Goal: Task Accomplishment & Management: Use online tool/utility

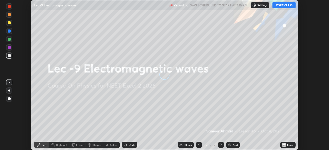
scroll to position [150, 329]
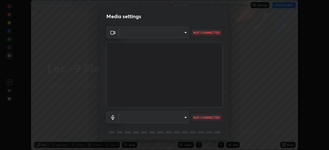
type input "dcfdf22e5c1df7ea5543dcfab5f97d1ca77f9af45aee9585751398583aede383"
type input "default"
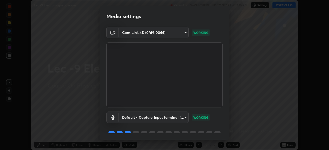
scroll to position [18, 0]
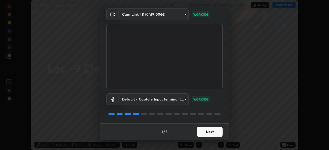
click at [208, 132] on button "Next" at bounding box center [210, 132] width 26 height 10
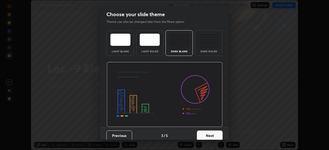
click at [208, 134] on button "Next" at bounding box center [210, 136] width 26 height 10
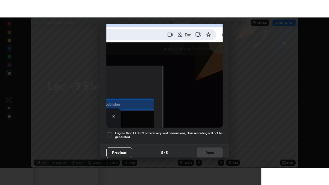
scroll to position [123, 0]
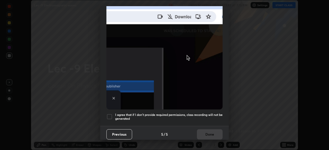
click at [110, 114] on div at bounding box center [109, 117] width 6 height 6
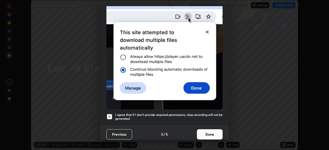
click at [207, 134] on button "Done" at bounding box center [210, 135] width 26 height 10
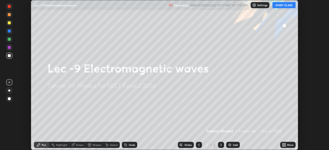
click at [280, 4] on button "START CLASS" at bounding box center [283, 5] width 23 height 6
click at [285, 144] on icon at bounding box center [284, 144] width 1 height 1
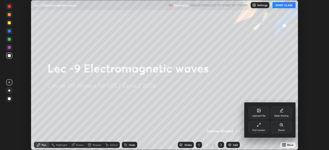
click at [256, 127] on div "Full screen" at bounding box center [259, 127] width 21 height 12
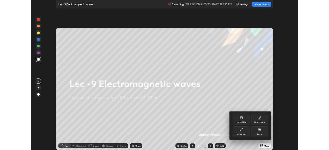
scroll to position [185, 329]
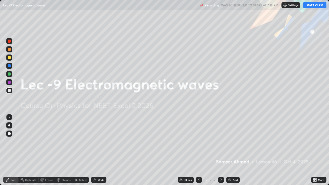
click at [231, 150] on div "Add" at bounding box center [233, 180] width 14 height 6
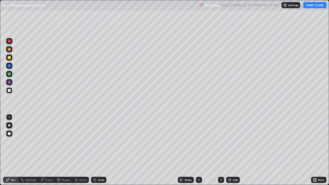
click at [308, 6] on button "START CLASS" at bounding box center [314, 5] width 23 height 6
click at [310, 6] on button "START CLASS" at bounding box center [314, 5] width 23 height 6
click at [312, 7] on button "START CLASS" at bounding box center [314, 5] width 23 height 6
click at [312, 8] on button "START CLASS" at bounding box center [314, 5] width 23 height 6
click at [311, 6] on button "START CLASS" at bounding box center [314, 5] width 23 height 6
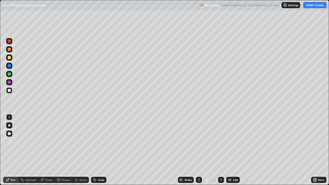
click at [310, 5] on button "START CLASS" at bounding box center [314, 5] width 23 height 6
click at [311, 6] on button "START CLASS" at bounding box center [314, 5] width 23 height 6
click at [316, 150] on icon at bounding box center [315, 180] width 4 height 4
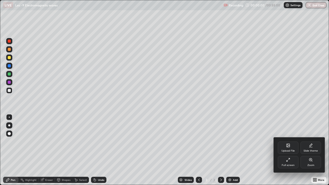
click at [289, 150] on div "Full screen" at bounding box center [288, 165] width 13 height 3
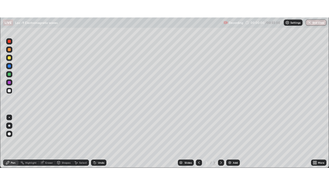
scroll to position [25552, 25374]
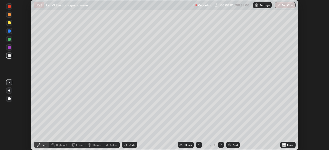
click at [285, 146] on icon at bounding box center [284, 145] width 1 height 1
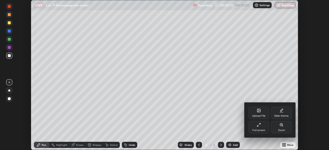
click at [254, 126] on div "Full screen" at bounding box center [259, 127] width 21 height 12
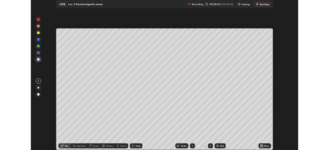
scroll to position [185, 329]
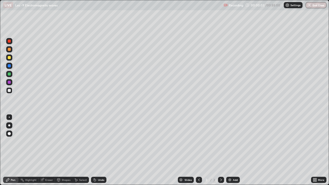
click at [233, 150] on div "Add" at bounding box center [235, 180] width 5 height 3
click at [198, 150] on icon at bounding box center [199, 180] width 4 height 4
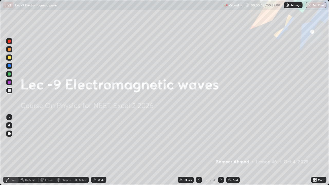
click at [221, 150] on icon at bounding box center [221, 180] width 4 height 4
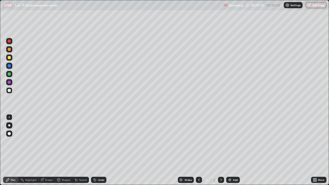
click at [99, 150] on div "Undo" at bounding box center [101, 180] width 6 height 3
click at [99, 150] on div "Undo" at bounding box center [98, 180] width 15 height 6
click at [47, 150] on div "Eraser" at bounding box center [49, 180] width 8 height 3
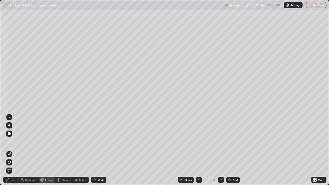
click at [11, 150] on div "Pen" at bounding box center [10, 180] width 15 height 6
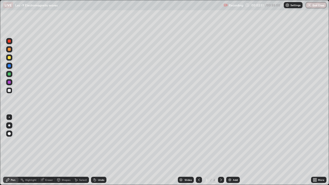
click at [235, 150] on div "Add" at bounding box center [233, 180] width 14 height 6
click at [80, 150] on div "Select" at bounding box center [80, 180] width 16 height 6
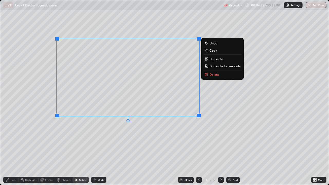
click at [8, 150] on icon at bounding box center [8, 180] width 4 height 4
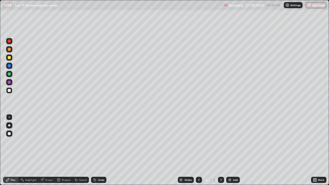
click at [235, 150] on div "Add" at bounding box center [235, 180] width 5 height 3
click at [99, 150] on div "Undo" at bounding box center [98, 180] width 15 height 6
click at [7, 73] on div at bounding box center [9, 74] width 6 height 6
click at [236, 150] on div "Add" at bounding box center [235, 180] width 5 height 3
click at [199, 150] on icon at bounding box center [199, 180] width 2 height 3
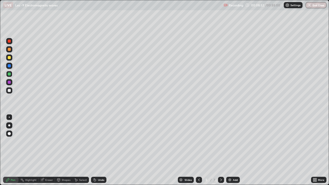
click at [221, 150] on icon at bounding box center [221, 180] width 4 height 4
click at [98, 150] on div "Undo" at bounding box center [101, 180] width 6 height 3
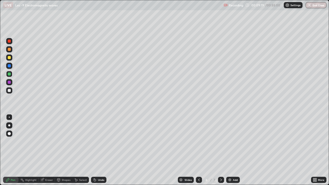
click at [98, 150] on div "Undo" at bounding box center [101, 180] width 6 height 3
click at [98, 150] on div "Undo" at bounding box center [98, 180] width 15 height 6
click at [98, 150] on div "Undo" at bounding box center [101, 180] width 6 height 3
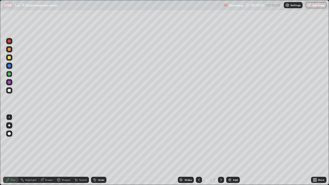
click at [98, 150] on div "Undo" at bounding box center [101, 180] width 6 height 3
click at [98, 150] on div "Undo" at bounding box center [98, 180] width 15 height 6
click at [98, 150] on div "Undo" at bounding box center [101, 180] width 6 height 3
click at [98, 150] on div "Undo" at bounding box center [98, 180] width 15 height 6
click at [100, 150] on div "Undo" at bounding box center [98, 180] width 15 height 6
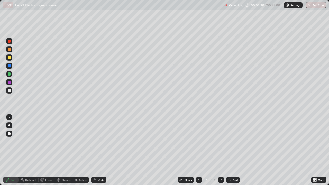
click at [100, 150] on div "Undo" at bounding box center [98, 180] width 15 height 6
click at [99, 150] on div "Undo" at bounding box center [101, 180] width 6 height 3
click at [235, 150] on div "Add" at bounding box center [233, 180] width 14 height 6
click at [99, 150] on div "Undo" at bounding box center [98, 180] width 15 height 6
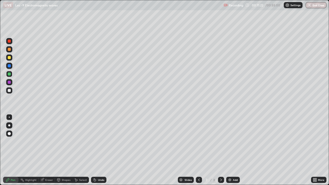
click at [100, 150] on div "Undo" at bounding box center [101, 180] width 6 height 3
click at [101, 150] on div "Undo" at bounding box center [101, 180] width 6 height 3
click at [89, 150] on div "Undo" at bounding box center [97, 180] width 17 height 10
click at [100, 150] on div "Undo" at bounding box center [101, 180] width 6 height 3
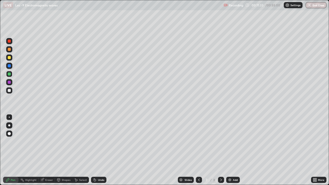
click at [99, 150] on div "Undo" at bounding box center [101, 180] width 6 height 3
click at [96, 150] on icon at bounding box center [95, 180] width 4 height 4
click at [98, 150] on div "Undo" at bounding box center [101, 180] width 6 height 3
click at [221, 150] on icon at bounding box center [221, 180] width 4 height 4
click at [47, 150] on div "Eraser" at bounding box center [47, 180] width 16 height 6
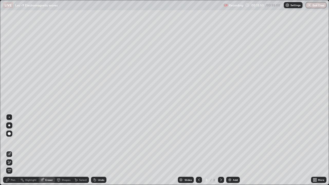
click at [10, 150] on div "Pen" at bounding box center [10, 180] width 15 height 6
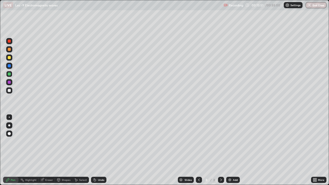
click at [45, 150] on div "Eraser" at bounding box center [47, 180] width 16 height 6
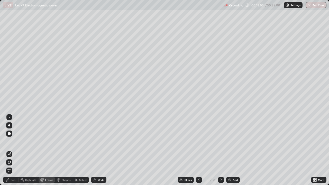
click at [7, 150] on icon at bounding box center [7, 179] width 3 height 3
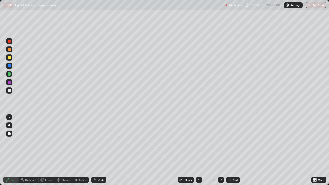
click at [8, 92] on div at bounding box center [9, 90] width 3 height 3
click at [96, 150] on div "Undo" at bounding box center [98, 180] width 15 height 6
click at [98, 150] on div "Undo" at bounding box center [98, 180] width 15 height 6
click at [221, 150] on icon at bounding box center [221, 180] width 4 height 4
click at [233, 150] on div "Add" at bounding box center [233, 180] width 14 height 6
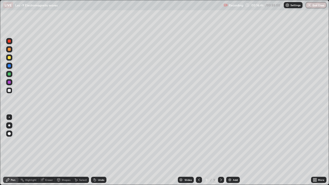
click at [101, 150] on div "Undo" at bounding box center [101, 180] width 6 height 3
click at [100, 150] on div "Undo" at bounding box center [101, 180] width 6 height 3
click at [98, 150] on div "Undo" at bounding box center [101, 180] width 6 height 3
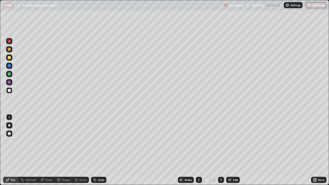
click at [98, 150] on div "Undo" at bounding box center [101, 180] width 6 height 3
click at [80, 150] on div "Select" at bounding box center [80, 180] width 16 height 6
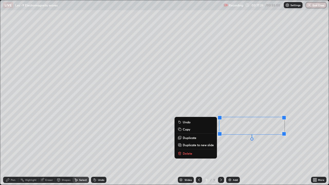
click at [8, 150] on icon at bounding box center [8, 180] width 4 height 4
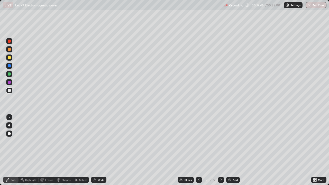
click at [96, 150] on div "Undo" at bounding box center [98, 180] width 15 height 6
click at [45, 150] on div "Eraser" at bounding box center [47, 180] width 16 height 6
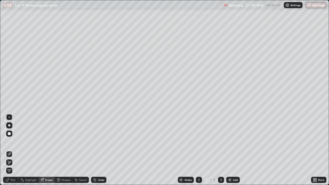
click at [12, 150] on div "Pen" at bounding box center [13, 180] width 5 height 3
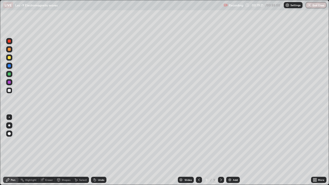
click at [42, 150] on icon at bounding box center [41, 179] width 3 height 3
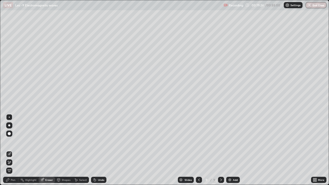
click at [9, 150] on icon at bounding box center [8, 180] width 4 height 4
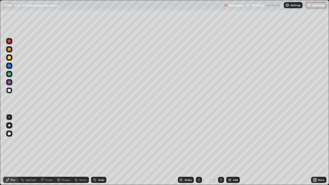
click at [234, 150] on div "Add" at bounding box center [235, 180] width 5 height 3
click at [196, 150] on div at bounding box center [199, 180] width 6 height 6
click at [218, 150] on div at bounding box center [221, 180] width 6 height 6
click at [94, 150] on icon at bounding box center [95, 180] width 2 height 2
click at [234, 150] on div "Add" at bounding box center [235, 180] width 5 height 3
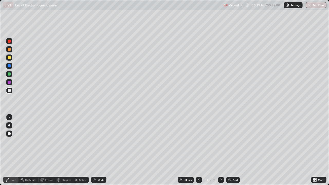
click at [10, 90] on div at bounding box center [9, 90] width 3 height 3
click at [8, 72] on div at bounding box center [9, 74] width 6 height 6
click at [197, 150] on icon at bounding box center [199, 180] width 4 height 4
click at [221, 150] on icon at bounding box center [221, 180] width 4 height 4
click at [237, 150] on div "Add" at bounding box center [233, 180] width 14 height 6
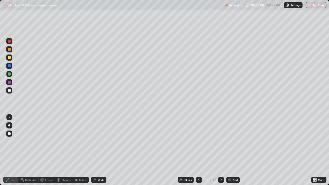
click at [11, 90] on div at bounding box center [9, 90] width 3 height 3
click at [197, 150] on div at bounding box center [199, 180] width 6 height 6
click at [221, 150] on icon at bounding box center [221, 180] width 4 height 4
click at [99, 150] on div "Undo" at bounding box center [101, 180] width 6 height 3
click at [100, 150] on div "Undo" at bounding box center [101, 180] width 6 height 3
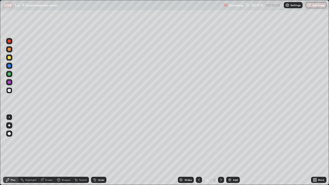
click at [100, 150] on div "Undo" at bounding box center [98, 180] width 15 height 6
click at [99, 150] on div "Undo" at bounding box center [98, 180] width 15 height 6
click at [233, 150] on div "Add" at bounding box center [235, 180] width 5 height 3
click at [98, 150] on div "Undo" at bounding box center [101, 180] width 6 height 3
click at [99, 150] on div "Undo" at bounding box center [101, 180] width 6 height 3
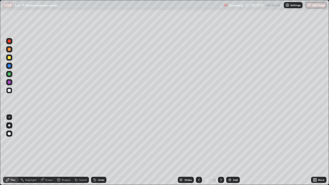
click at [98, 150] on div "Undo" at bounding box center [101, 180] width 6 height 3
click at [97, 150] on div "Undo" at bounding box center [98, 180] width 15 height 6
click at [96, 150] on div "Undo" at bounding box center [98, 180] width 15 height 6
click at [101, 150] on div "Undo" at bounding box center [101, 180] width 6 height 3
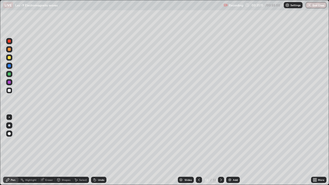
click at [231, 150] on img at bounding box center [230, 180] width 4 height 4
click at [102, 150] on div "Undo" at bounding box center [101, 180] width 6 height 3
click at [101, 150] on div "Undo" at bounding box center [101, 180] width 6 height 3
click at [197, 150] on icon at bounding box center [199, 180] width 4 height 4
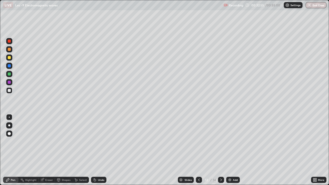
click at [80, 150] on div "Select" at bounding box center [83, 180] width 8 height 3
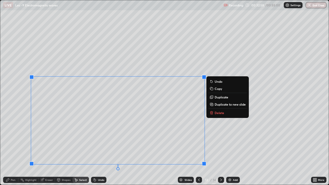
click at [217, 87] on p "Copy" at bounding box center [218, 89] width 7 height 4
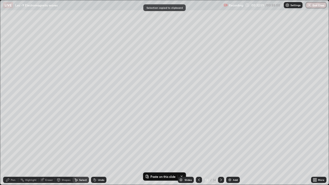
click at [221, 150] on icon at bounding box center [221, 180] width 4 height 4
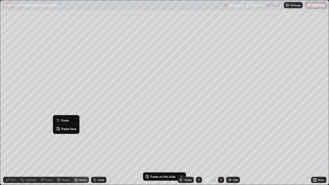
click at [72, 131] on button "Paste here" at bounding box center [66, 129] width 22 height 6
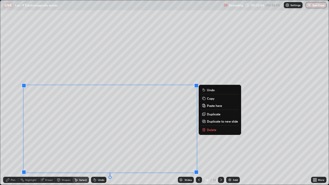
click at [43, 150] on icon at bounding box center [42, 180] width 4 height 4
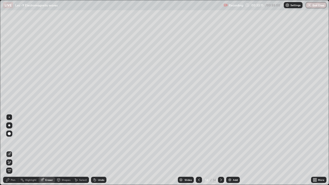
click at [9, 150] on icon at bounding box center [8, 180] width 4 height 4
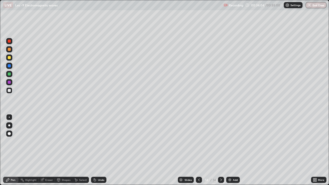
click at [232, 150] on div "Add" at bounding box center [233, 180] width 14 height 6
click at [99, 150] on div "Undo" at bounding box center [101, 180] width 6 height 3
click at [98, 150] on div "Undo" at bounding box center [101, 180] width 6 height 3
click at [97, 150] on div "Undo" at bounding box center [98, 180] width 15 height 6
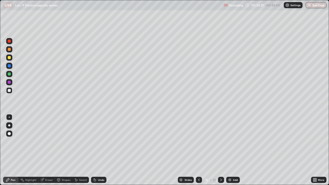
click at [96, 150] on div "Undo" at bounding box center [98, 180] width 15 height 6
click at [95, 150] on icon at bounding box center [95, 180] width 2 height 2
click at [234, 150] on div "Add" at bounding box center [235, 180] width 5 height 3
click at [198, 150] on icon at bounding box center [199, 180] width 4 height 4
click at [222, 150] on div at bounding box center [221, 180] width 6 height 6
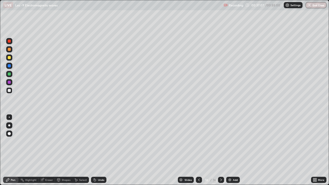
click at [198, 150] on icon at bounding box center [199, 180] width 4 height 4
click at [98, 150] on div "Undo" at bounding box center [98, 180] width 15 height 6
click at [99, 150] on div "Undo" at bounding box center [101, 180] width 6 height 3
click at [98, 150] on div "Undo" at bounding box center [101, 180] width 6 height 3
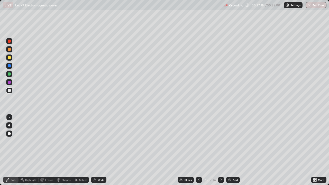
click at [98, 150] on div "Undo" at bounding box center [101, 180] width 6 height 3
click at [96, 150] on div "Undo" at bounding box center [98, 180] width 15 height 6
click at [95, 150] on icon at bounding box center [95, 180] width 4 height 4
click at [94, 150] on icon at bounding box center [95, 180] width 4 height 4
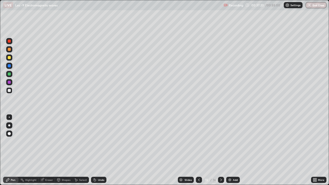
click at [96, 150] on icon at bounding box center [95, 180] width 4 height 4
click at [100, 150] on div "Undo" at bounding box center [98, 180] width 15 height 6
click at [101, 150] on div "Undo" at bounding box center [101, 180] width 6 height 3
click at [82, 150] on div "Select" at bounding box center [83, 180] width 8 height 3
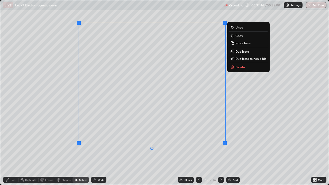
click at [236, 36] on p "Copy" at bounding box center [238, 36] width 7 height 4
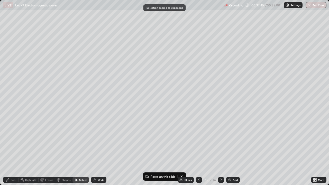
click at [218, 150] on div at bounding box center [221, 180] width 6 height 6
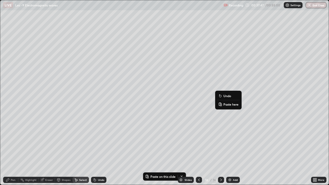
click at [226, 104] on p "Paste here" at bounding box center [230, 104] width 15 height 4
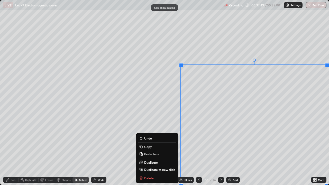
click at [13, 150] on div "Pen" at bounding box center [13, 180] width 5 height 3
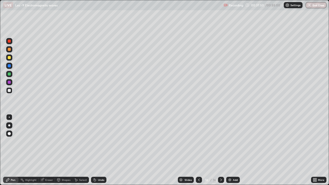
click at [9, 75] on div at bounding box center [9, 73] width 3 height 3
click at [233, 150] on div "Add" at bounding box center [235, 180] width 5 height 3
click at [9, 89] on div at bounding box center [9, 90] width 3 height 3
click at [66, 150] on div "Shapes" at bounding box center [66, 180] width 9 height 3
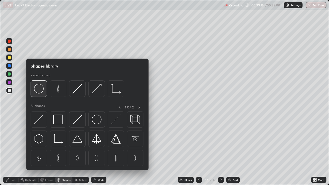
click at [40, 91] on img at bounding box center [39, 89] width 10 height 10
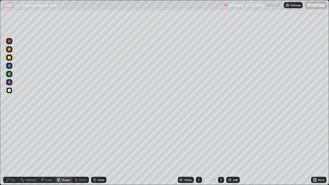
click at [80, 150] on div "Select" at bounding box center [83, 180] width 8 height 3
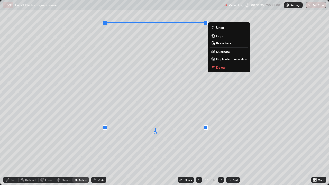
click at [9, 150] on icon at bounding box center [8, 180] width 4 height 4
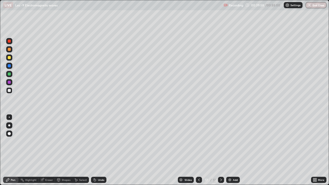
click at [96, 150] on div "Undo" at bounding box center [98, 180] width 15 height 6
click at [97, 150] on div "Undo" at bounding box center [98, 180] width 15 height 6
click at [96, 150] on div "Undo" at bounding box center [98, 180] width 15 height 6
click at [98, 150] on div "Undo" at bounding box center [98, 180] width 15 height 6
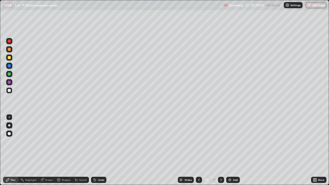
click at [98, 150] on div "Undo" at bounding box center [101, 180] width 6 height 3
click at [97, 150] on div "Undo" at bounding box center [98, 180] width 15 height 6
click at [45, 150] on div "Eraser" at bounding box center [49, 180] width 8 height 3
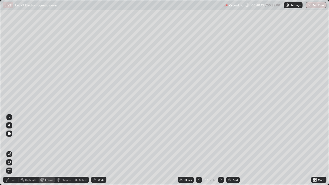
click at [10, 150] on div "Pen" at bounding box center [10, 180] width 15 height 6
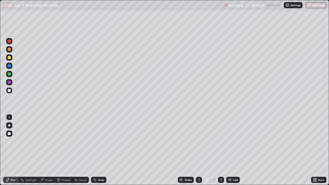
click at [9, 74] on div at bounding box center [9, 73] width 3 height 3
click at [9, 91] on div at bounding box center [9, 90] width 3 height 3
click at [46, 150] on div "Eraser" at bounding box center [49, 180] width 8 height 3
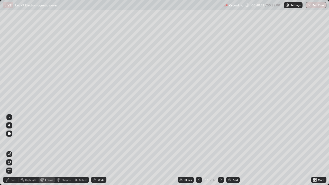
click at [7, 150] on div "Pen" at bounding box center [10, 180] width 15 height 6
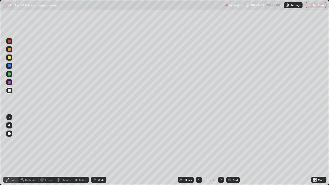
click at [8, 91] on div at bounding box center [9, 90] width 3 height 3
click at [100, 150] on div "Undo" at bounding box center [101, 180] width 6 height 3
click at [96, 150] on icon at bounding box center [95, 180] width 4 height 4
click at [97, 150] on div "Undo" at bounding box center [98, 180] width 15 height 6
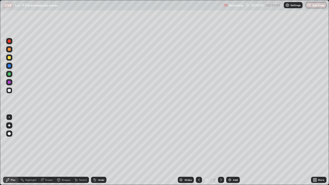
click at [96, 150] on div "Undo" at bounding box center [98, 180] width 15 height 6
click at [8, 76] on div at bounding box center [9, 74] width 6 height 6
click at [10, 93] on div at bounding box center [9, 90] width 6 height 6
click at [78, 150] on div "Select" at bounding box center [80, 180] width 16 height 6
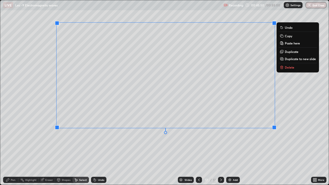
click at [293, 59] on p "Duplicate to new slide" at bounding box center [300, 59] width 31 height 4
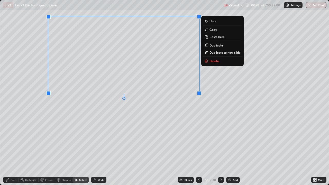
click at [10, 150] on icon at bounding box center [8, 180] width 4 height 4
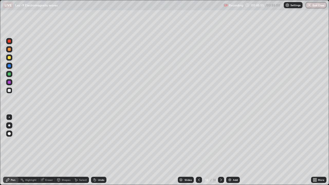
click at [10, 90] on div at bounding box center [9, 90] width 3 height 3
click at [97, 150] on div "Undo" at bounding box center [98, 180] width 15 height 6
click at [101, 150] on div "Undo" at bounding box center [101, 180] width 6 height 3
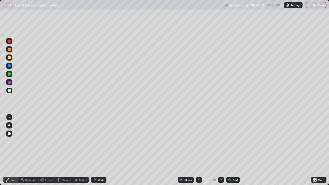
click at [101, 150] on div "Undo" at bounding box center [101, 180] width 6 height 3
click at [102, 150] on div "Undo" at bounding box center [101, 180] width 6 height 3
click at [101, 150] on div "Undo" at bounding box center [98, 180] width 15 height 6
click at [101, 150] on div "Undo" at bounding box center [101, 180] width 6 height 3
click at [102, 150] on div "Undo" at bounding box center [101, 180] width 6 height 3
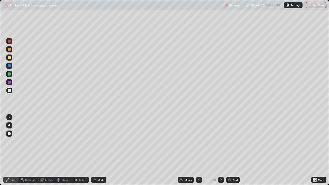
click at [102, 150] on div "Undo" at bounding box center [101, 180] width 6 height 3
click at [103, 150] on div "Undo" at bounding box center [98, 180] width 15 height 6
click at [102, 150] on div "Undo" at bounding box center [98, 180] width 15 height 6
click at [128, 150] on div "Slides 18 / 18 Add" at bounding box center [208, 180] width 205 height 10
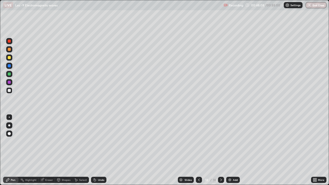
click at [122, 150] on div "Slides 18 / 18 Add" at bounding box center [208, 180] width 205 height 10
click at [104, 150] on div "Undo" at bounding box center [97, 180] width 17 height 10
click at [104, 150] on div "Undo" at bounding box center [98, 180] width 15 height 6
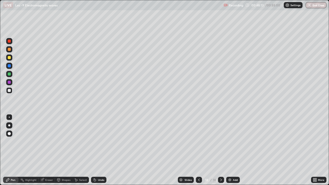
click at [123, 150] on div "Slides 18 / 18 Add" at bounding box center [208, 180] width 205 height 10
click at [124, 150] on div "Slides 18 / 18 Add" at bounding box center [208, 180] width 205 height 10
click at [134, 150] on div "Slides 18 / 18 Add" at bounding box center [208, 180] width 205 height 10
click at [135, 150] on div "Slides 18 / 18 Add" at bounding box center [208, 180] width 205 height 10
click at [125, 150] on div "Slides 18 / 18 Add" at bounding box center [208, 180] width 205 height 10
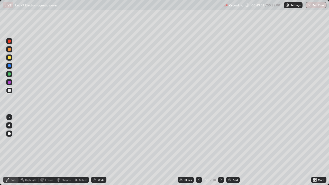
click at [229, 150] on img at bounding box center [230, 180] width 4 height 4
click at [99, 150] on div "Undo" at bounding box center [101, 180] width 6 height 3
click at [97, 150] on div "Undo" at bounding box center [98, 180] width 15 height 6
click at [93, 150] on icon at bounding box center [95, 180] width 4 height 4
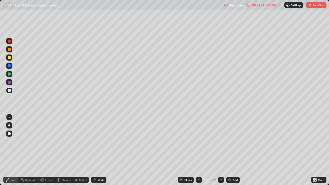
click at [94, 150] on icon at bounding box center [95, 180] width 2 height 2
click at [87, 150] on div "Select" at bounding box center [80, 180] width 16 height 6
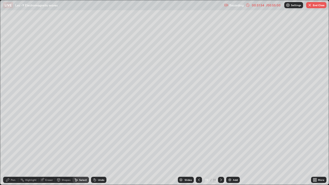
click at [88, 150] on div "Select" at bounding box center [80, 180] width 16 height 10
click at [87, 150] on div "Select" at bounding box center [80, 180] width 16 height 6
click at [89, 150] on div "Undo" at bounding box center [97, 180] width 17 height 10
click at [88, 150] on div "Select" at bounding box center [80, 180] width 16 height 6
click at [94, 150] on icon at bounding box center [95, 180] width 2 height 2
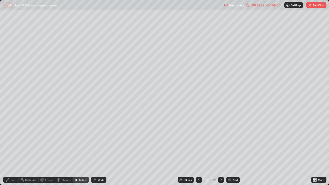
click at [95, 150] on icon at bounding box center [95, 180] width 2 height 2
click at [96, 150] on icon at bounding box center [95, 180] width 4 height 4
click at [97, 150] on div "Undo" at bounding box center [98, 180] width 15 height 6
click at [96, 150] on div "Undo" at bounding box center [98, 180] width 15 height 6
click at [98, 150] on div "Undo" at bounding box center [101, 180] width 6 height 3
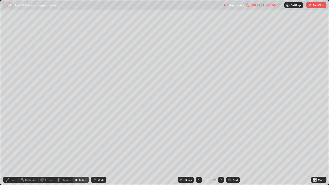
click at [98, 150] on div "Undo" at bounding box center [101, 180] width 6 height 3
click at [99, 150] on div "Undo" at bounding box center [101, 180] width 6 height 3
click at [98, 150] on div "Undo" at bounding box center [101, 180] width 6 height 3
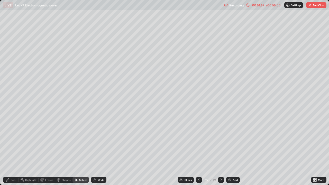
click at [98, 150] on div "Undo" at bounding box center [101, 180] width 6 height 3
click at [99, 150] on div "Undo" at bounding box center [98, 180] width 15 height 6
click at [100, 150] on div "Undo" at bounding box center [98, 180] width 15 height 6
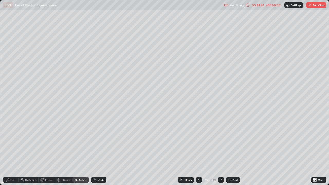
click at [98, 150] on div "Undo" at bounding box center [101, 180] width 6 height 3
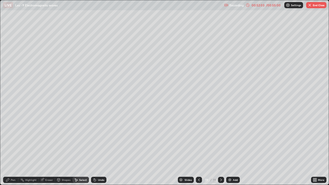
click at [11, 150] on div "Pen" at bounding box center [13, 180] width 5 height 3
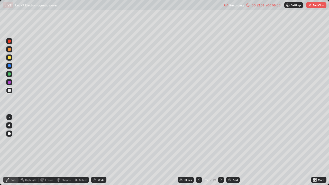
click at [83, 150] on div "Select" at bounding box center [80, 180] width 16 height 6
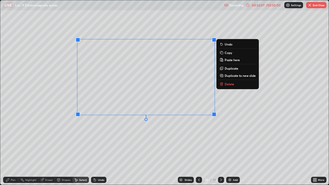
click at [224, 75] on button "Duplicate to new slide" at bounding box center [237, 75] width 38 height 6
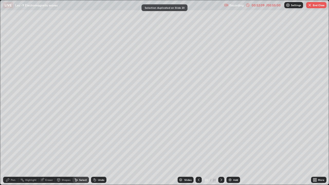
click at [9, 150] on icon at bounding box center [8, 180] width 4 height 4
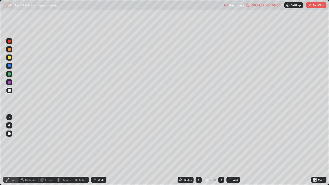
click at [99, 150] on div "Undo" at bounding box center [98, 180] width 15 height 6
click at [80, 150] on div "Select" at bounding box center [83, 180] width 8 height 3
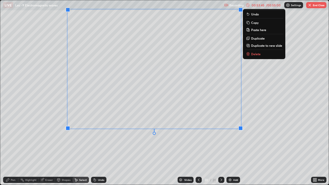
click at [10, 150] on icon at bounding box center [8, 180] width 4 height 4
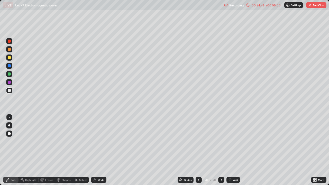
click at [312, 6] on button "End Class" at bounding box center [316, 5] width 20 height 6
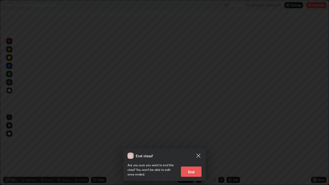
click at [190, 150] on button "End" at bounding box center [191, 172] width 21 height 10
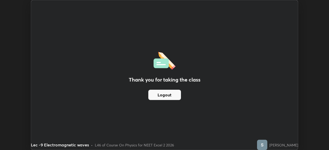
scroll to position [25552, 25374]
